Goal: Use online tool/utility: Utilize a website feature to perform a specific function

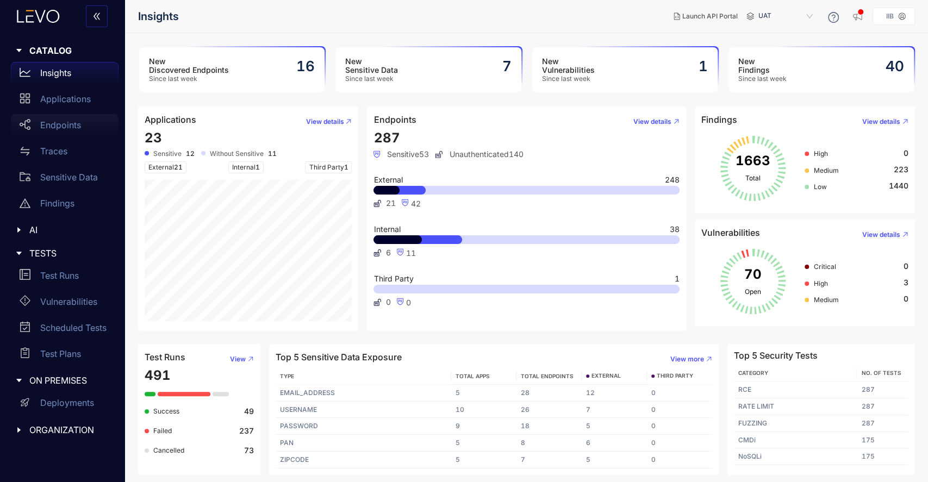
click at [61, 129] on p "Endpoints" at bounding box center [60, 125] width 41 height 10
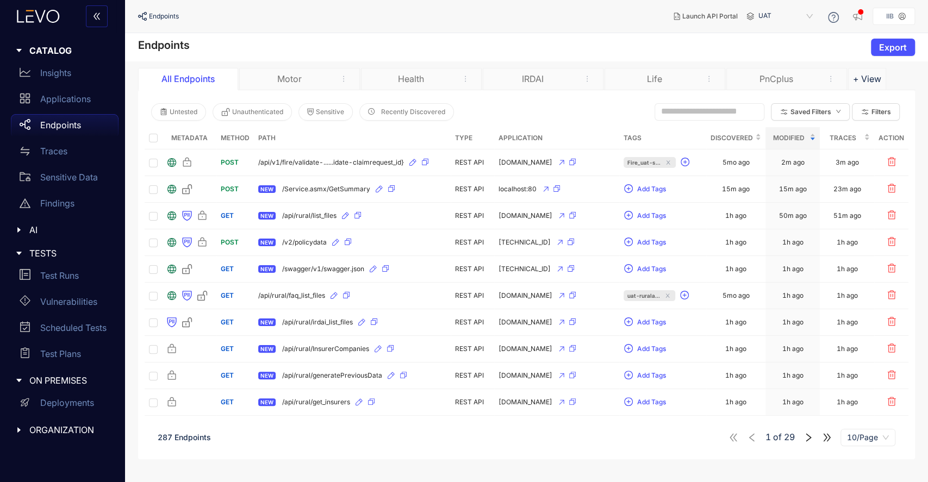
click at [296, 80] on div "Motor" at bounding box center [289, 79] width 82 height 10
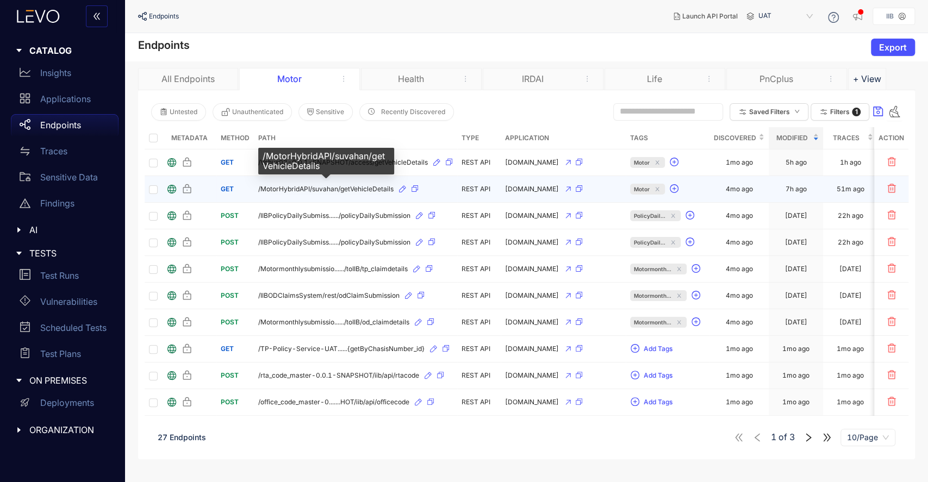
click at [295, 187] on span "/MotorHybridAPI/suvahan/getVehicleDetails" at bounding box center [325, 189] width 135 height 8
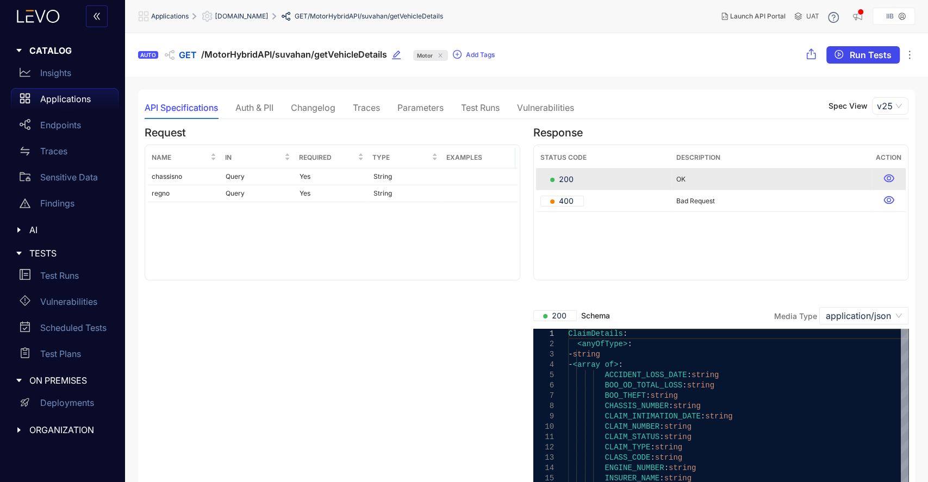
click at [863, 59] on span "Run Tests" at bounding box center [870, 55] width 42 height 10
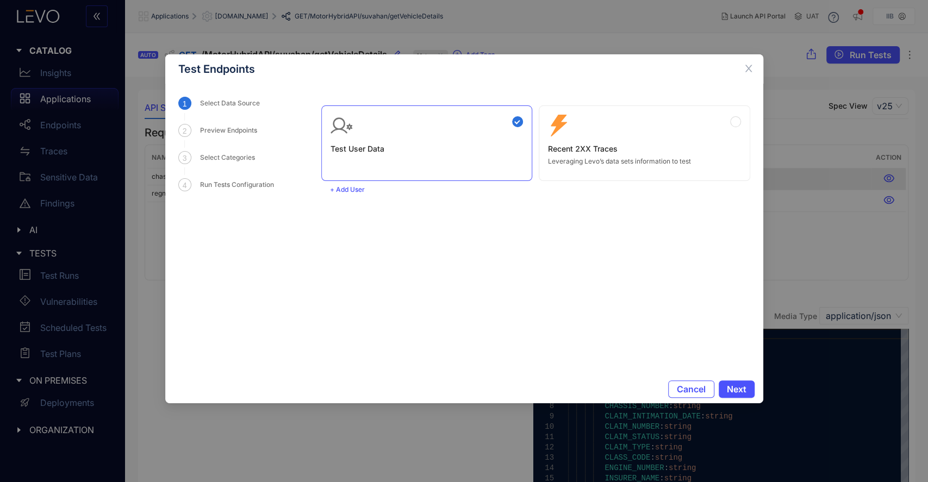
click at [586, 128] on div "Zero Config Recent 2XX Traces Leveraging Levo’s data sets information to test" at bounding box center [644, 140] width 193 height 51
click at [742, 386] on span "Next" at bounding box center [737, 389] width 20 height 10
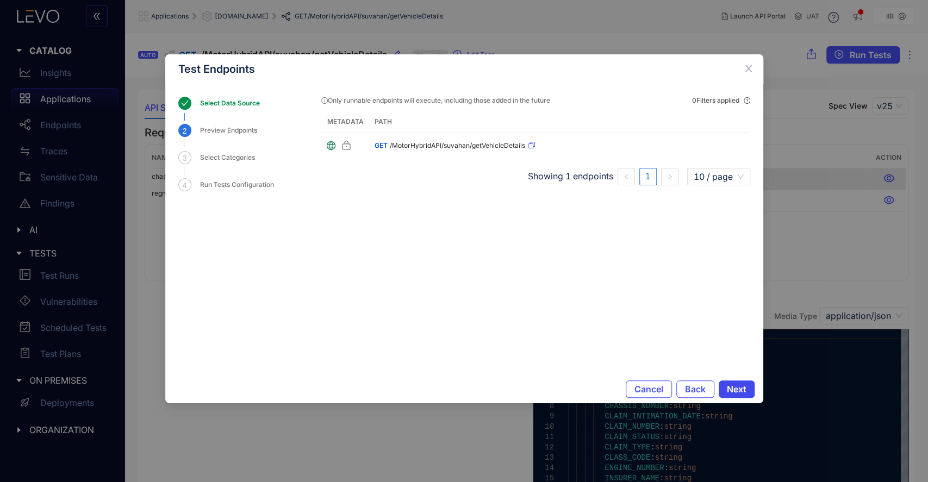
click at [736, 393] on span "Next" at bounding box center [737, 389] width 20 height 10
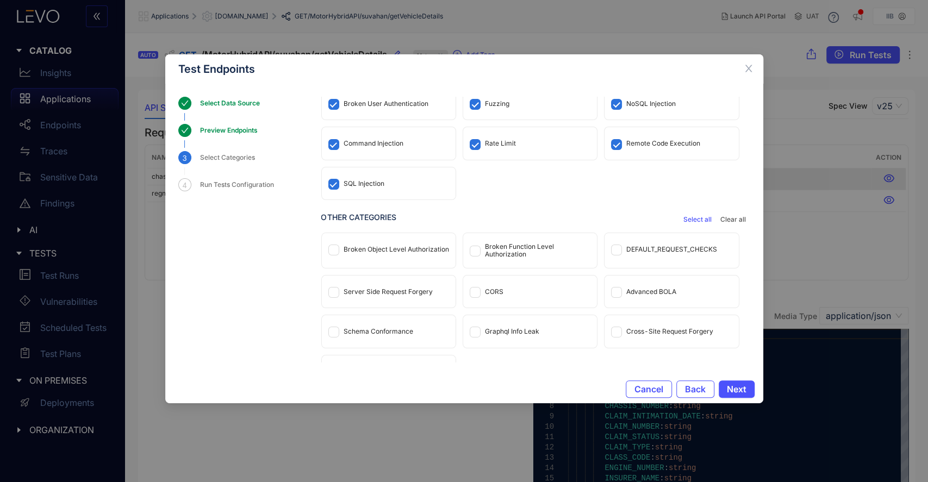
scroll to position [57, 0]
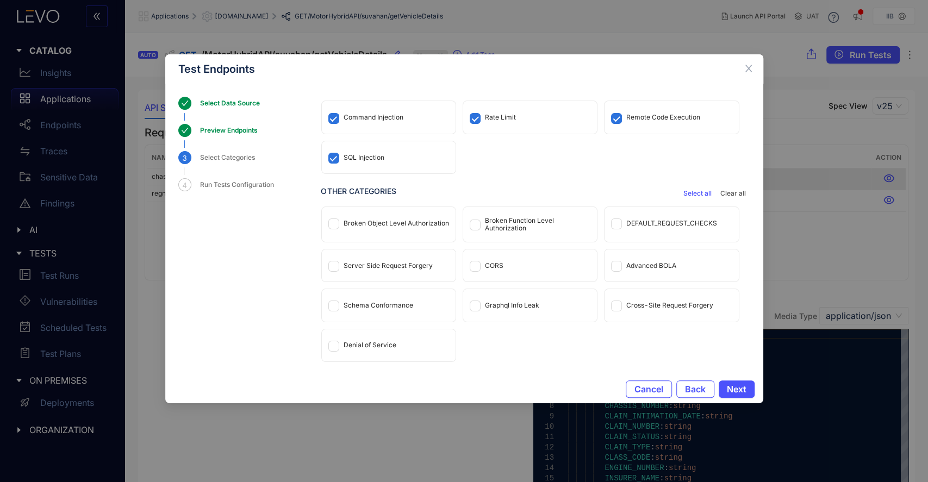
click at [493, 264] on div "CORS" at bounding box center [494, 266] width 18 height 8
click at [637, 224] on div "DEFAULT_REQUEST_CHECKS" at bounding box center [671, 224] width 91 height 8
click at [500, 225] on div "Broken Function Level Authorization" at bounding box center [537, 224] width 105 height 15
click at [383, 227] on div "Broken Object Level Authorization" at bounding box center [389, 223] width 134 height 32
click at [374, 265] on div "Server Side Request Forgery" at bounding box center [387, 266] width 89 height 8
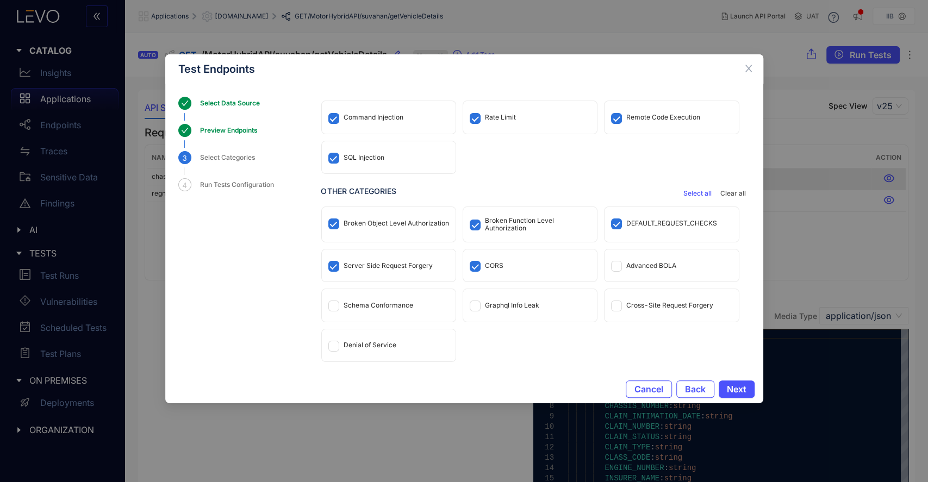
click at [644, 267] on div "Advanced BOLA" at bounding box center [651, 266] width 50 height 8
drag, startPoint x: 496, startPoint y: 302, endPoint x: 477, endPoint y: 302, distance: 19.0
click at [496, 302] on div "Graphql Info Leak" at bounding box center [512, 306] width 54 height 8
click at [386, 302] on div "Schema Conformance" at bounding box center [378, 306] width 70 height 8
click at [703, 307] on div "Cross-Site Request Forgery" at bounding box center [669, 306] width 87 height 8
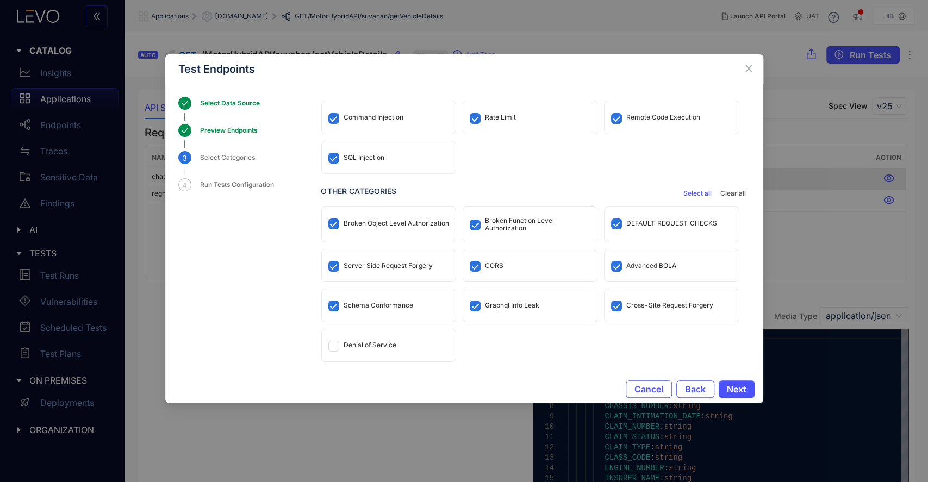
click at [501, 302] on div "Graphql Info Leak" at bounding box center [512, 306] width 54 height 8
click at [741, 392] on span "Next" at bounding box center [737, 389] width 20 height 10
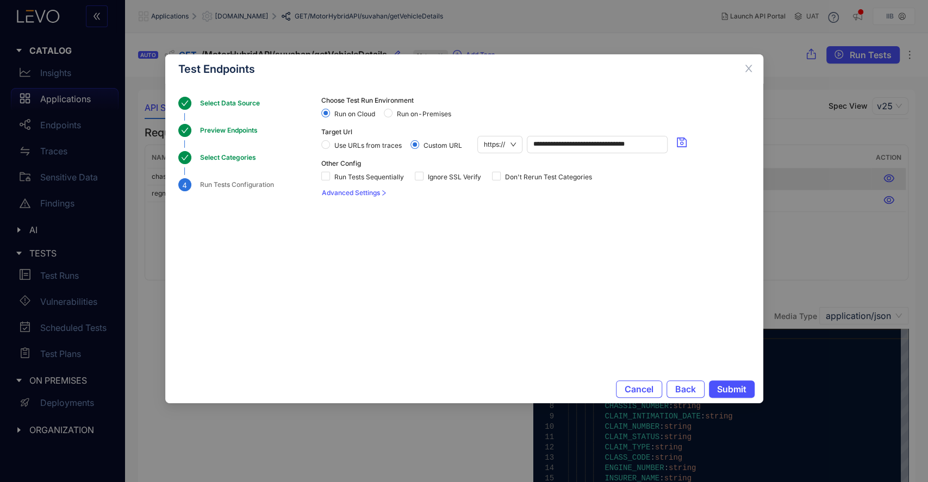
scroll to position [0, 0]
click at [736, 387] on span "Submit" at bounding box center [731, 389] width 29 height 10
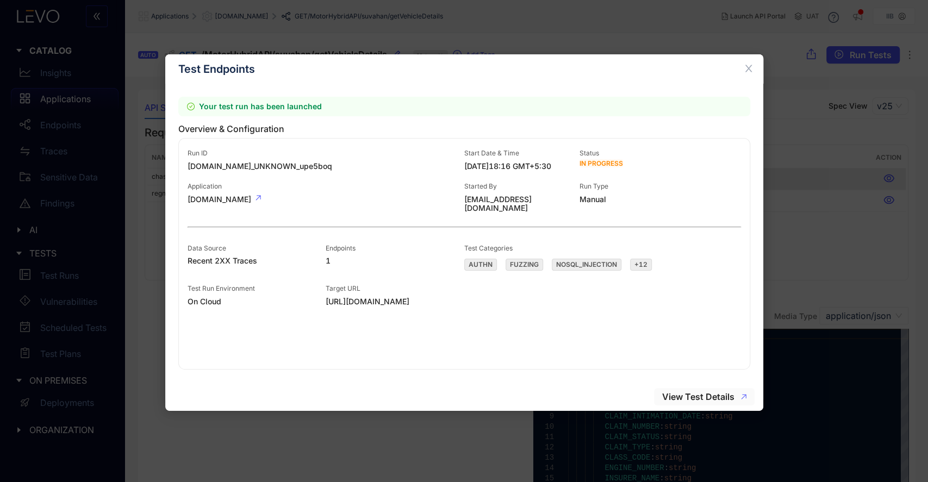
click at [693, 393] on span "View Test Details" at bounding box center [698, 397] width 72 height 10
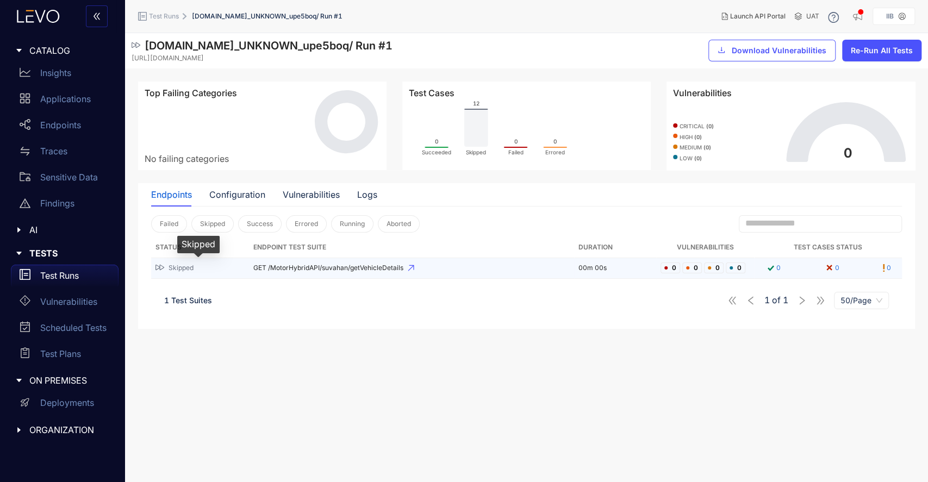
click at [180, 267] on span "Skipped" at bounding box center [180, 268] width 25 height 8
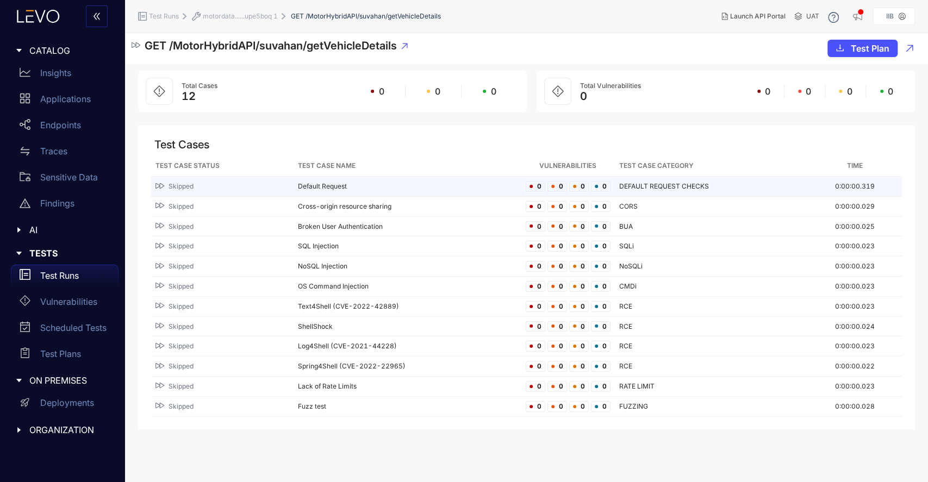
click at [184, 187] on span "Skipped" at bounding box center [180, 187] width 25 height 8
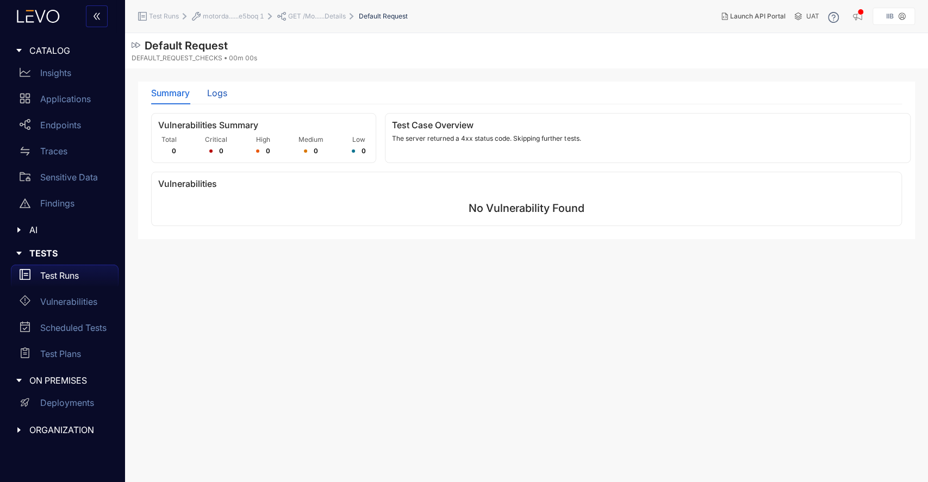
click at [223, 97] on div "Logs" at bounding box center [217, 93] width 20 height 10
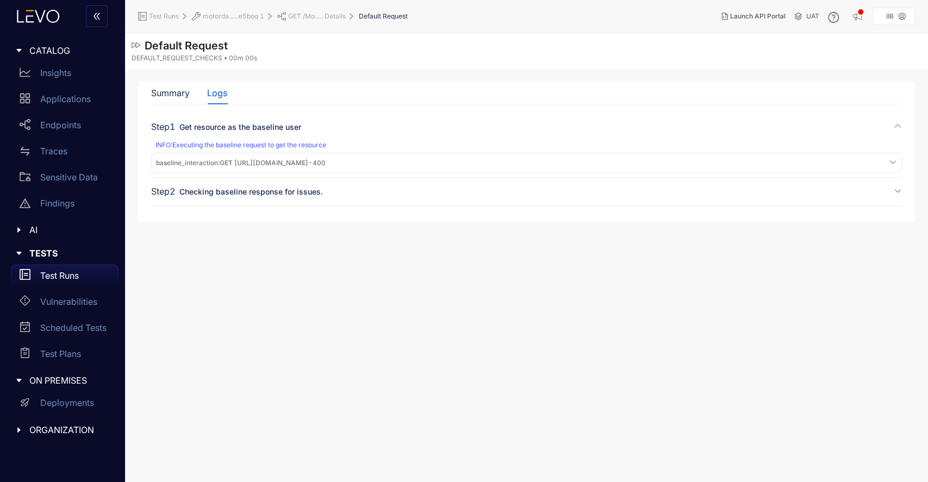
click at [247, 163] on span "baseline_interaction : GET [URL][DOMAIN_NAME] - 400" at bounding box center [241, 163] width 170 height 8
